Goal: Information Seeking & Learning: Learn about a topic

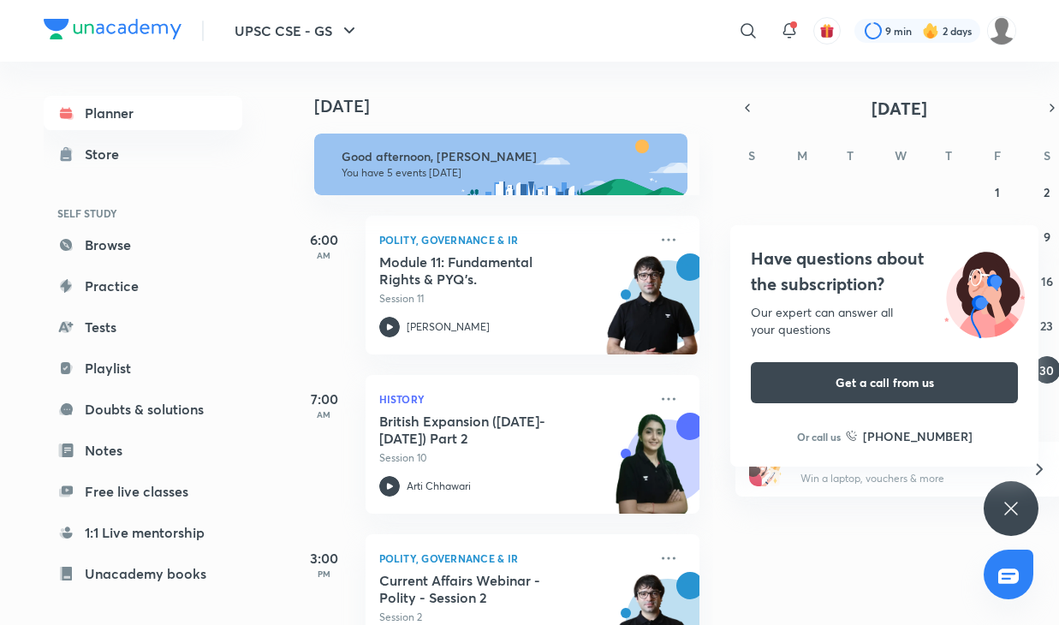
click at [1015, 509] on icon at bounding box center [1011, 508] width 21 height 21
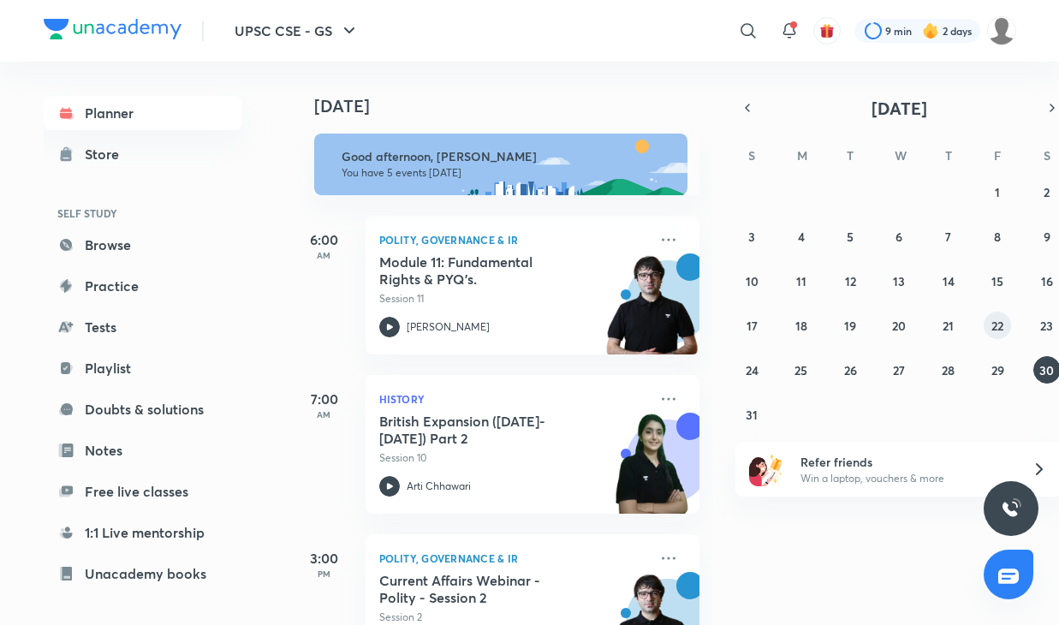
click at [995, 325] on abbr "22" at bounding box center [997, 326] width 12 height 16
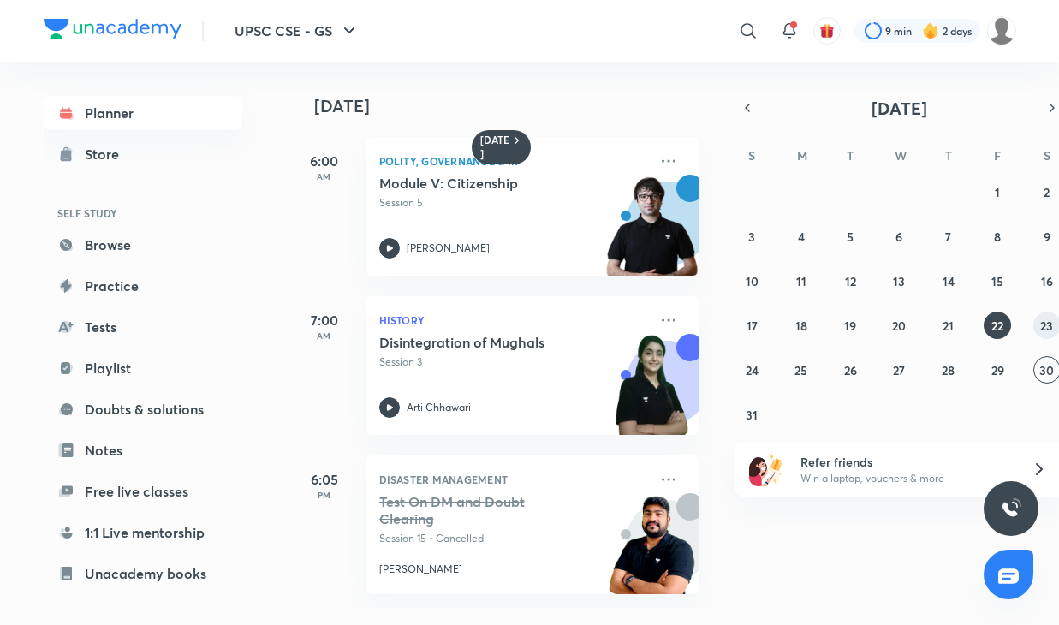
click at [1045, 326] on abbr "23" at bounding box center [1046, 326] width 13 height 16
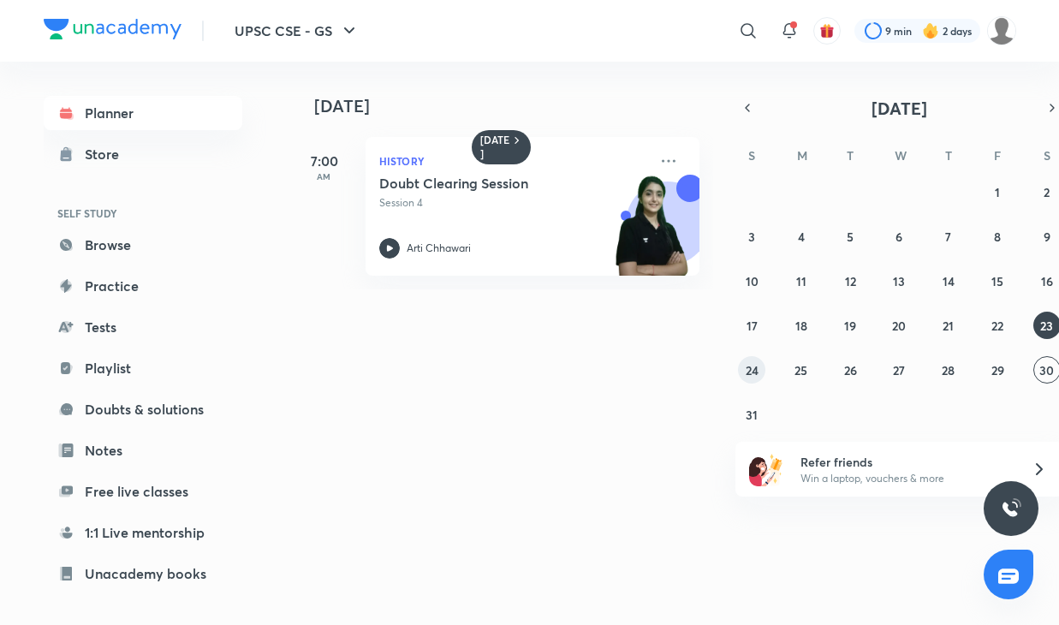
click at [752, 371] on abbr "24" at bounding box center [752, 370] width 13 height 16
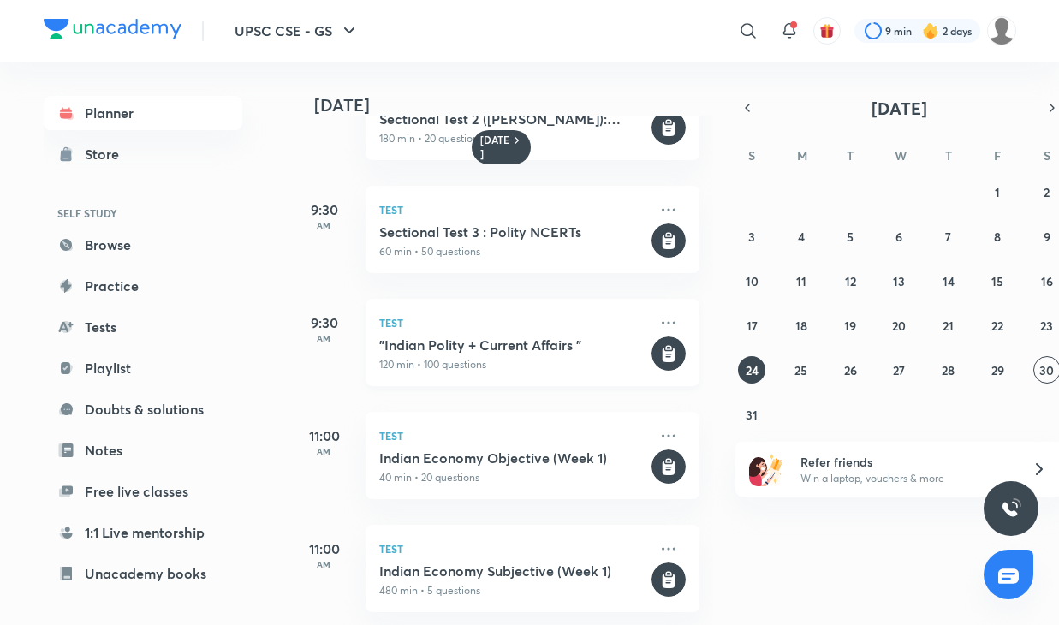
scroll to position [70, 0]
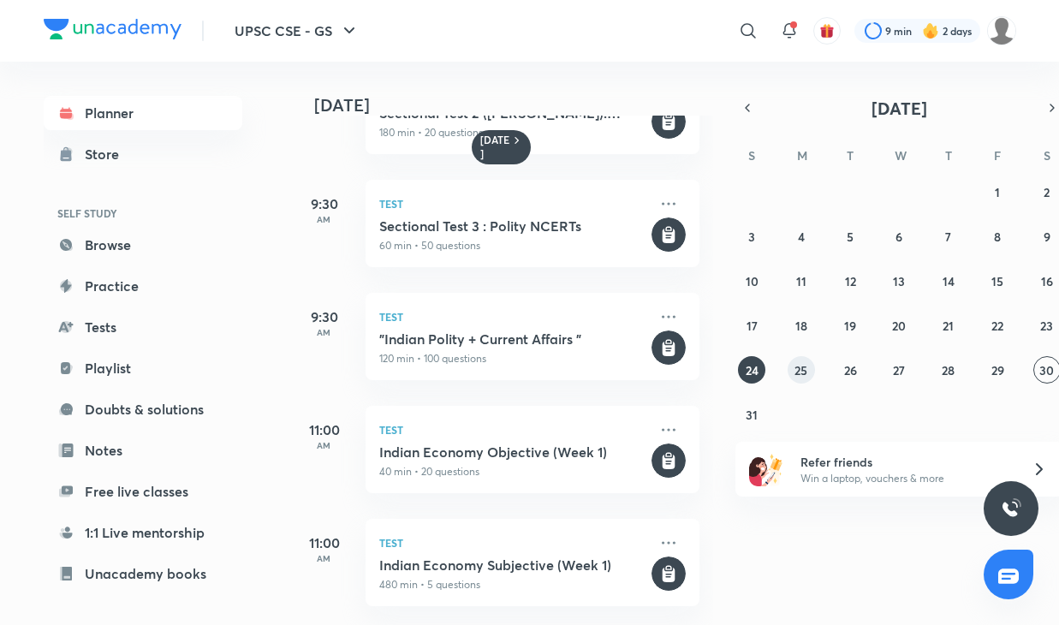
click at [801, 370] on abbr "25" at bounding box center [800, 370] width 13 height 16
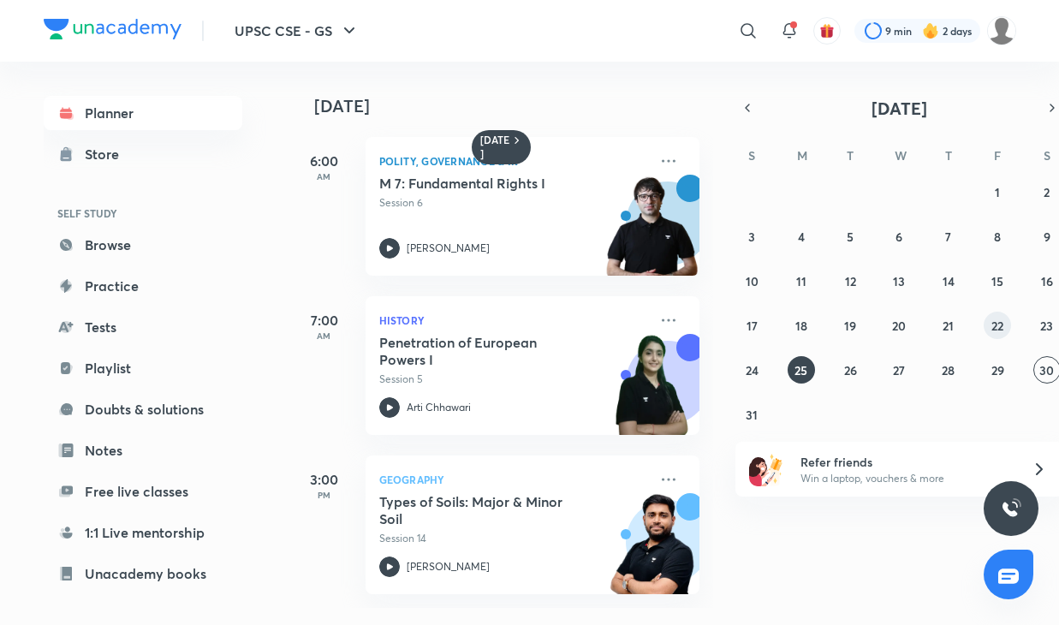
click at [989, 328] on button "22" at bounding box center [996, 325] width 27 height 27
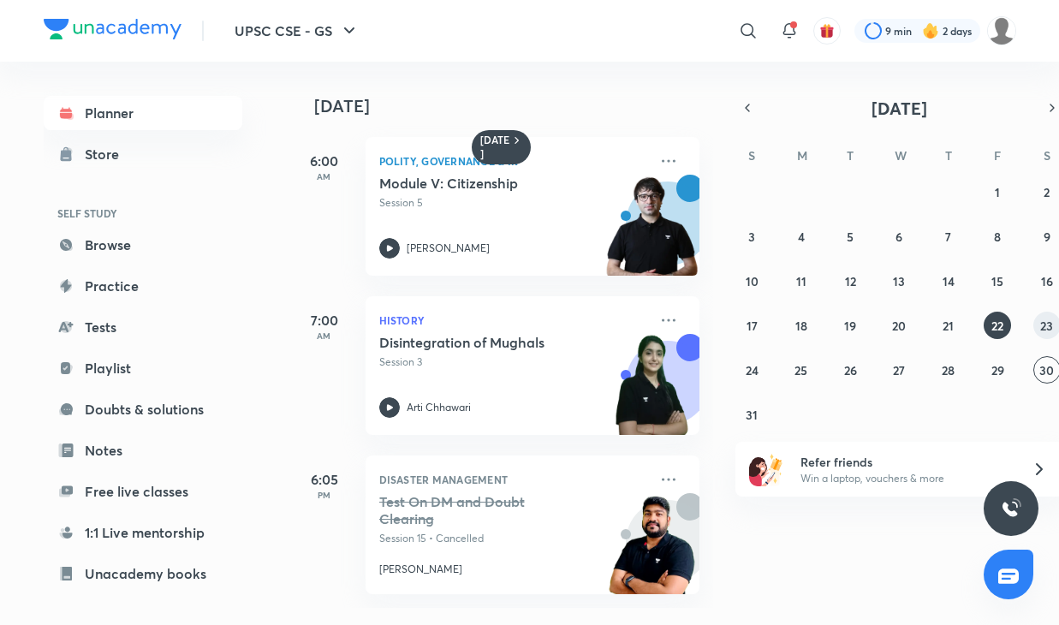
click at [1049, 330] on abbr "23" at bounding box center [1046, 326] width 13 height 16
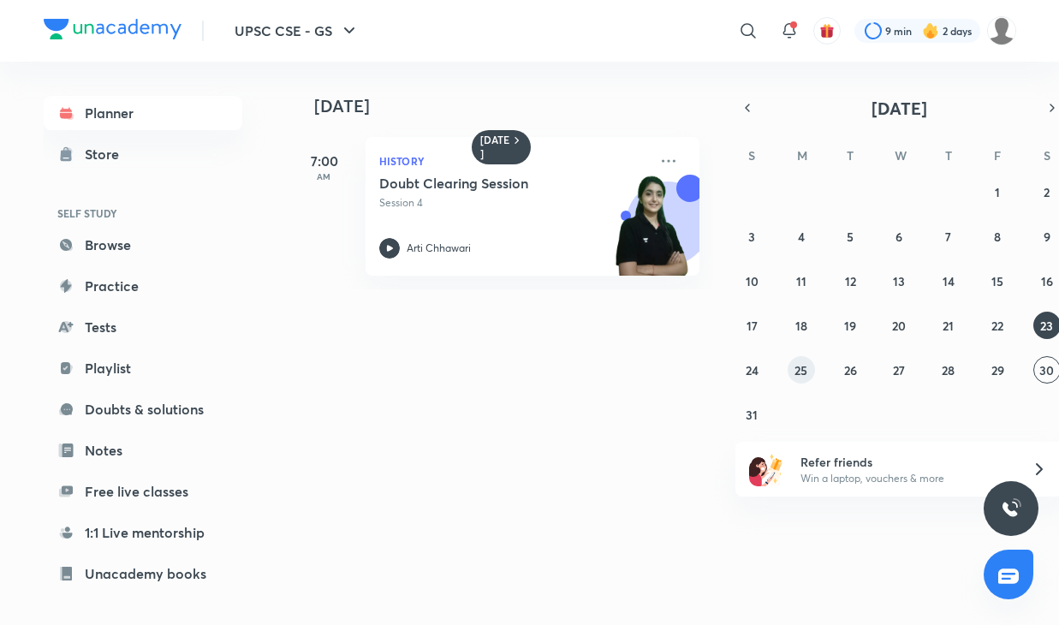
click at [802, 380] on button "25" at bounding box center [800, 369] width 27 height 27
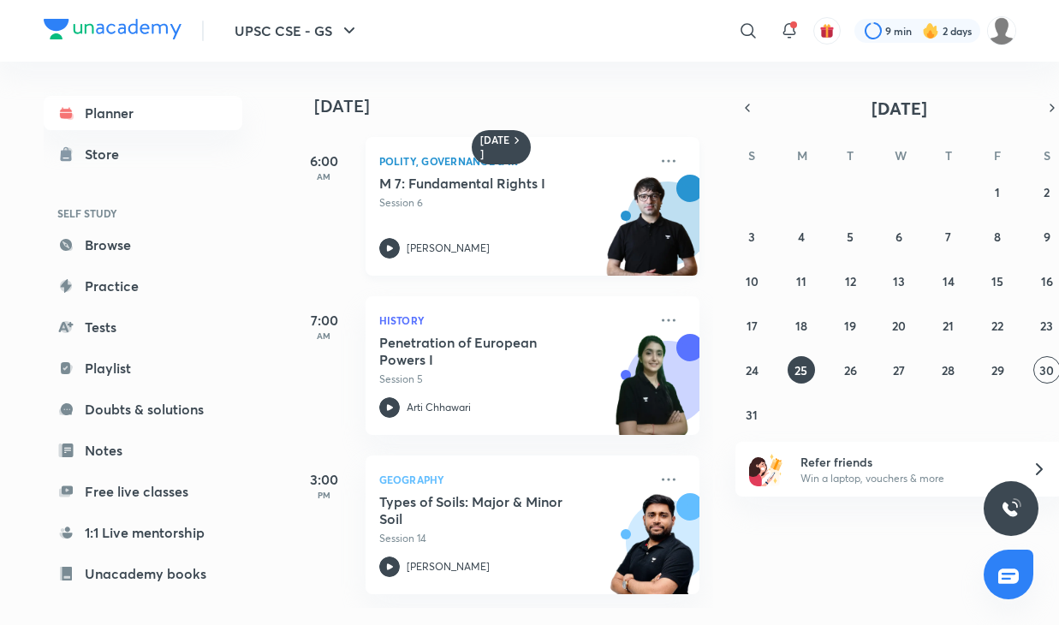
click at [476, 213] on div "M 7: Fundamental Rights I Session 6 [PERSON_NAME]" at bounding box center [513, 217] width 269 height 84
